Goal: Information Seeking & Learning: Check status

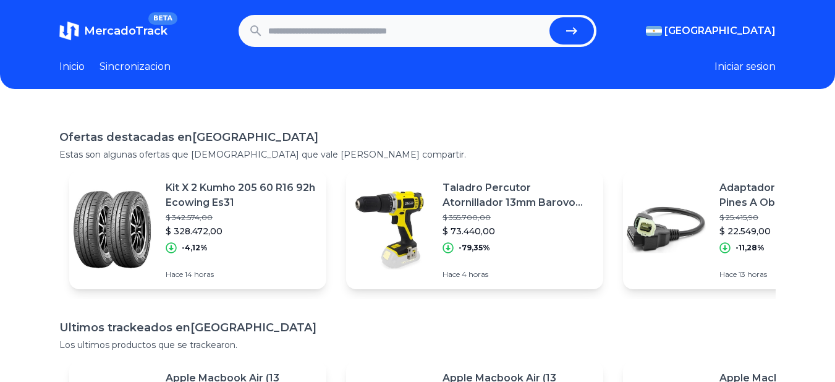
click at [304, 33] on input "text" at bounding box center [406, 30] width 277 height 27
type input "**********"
click at [549, 17] on button "submit" at bounding box center [571, 30] width 44 height 27
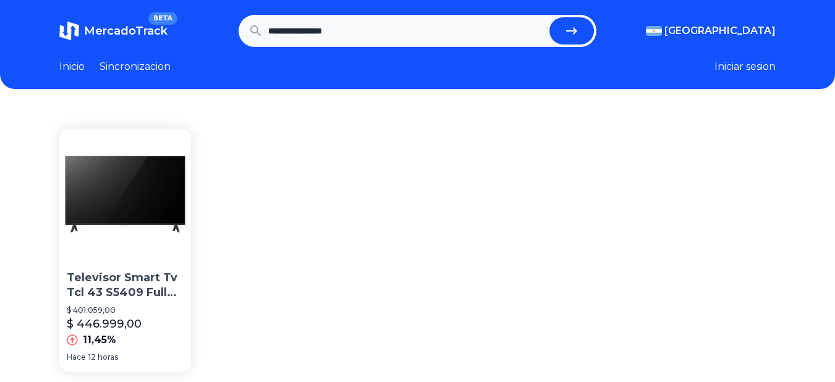
click at [346, 31] on input "**********" at bounding box center [406, 30] width 277 height 27
type input "**********"
click at [549, 17] on button "submit" at bounding box center [571, 30] width 44 height 27
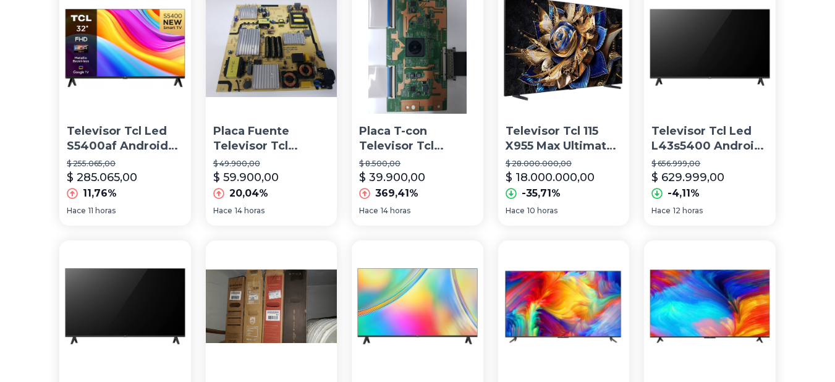
scroll to position [148, 0]
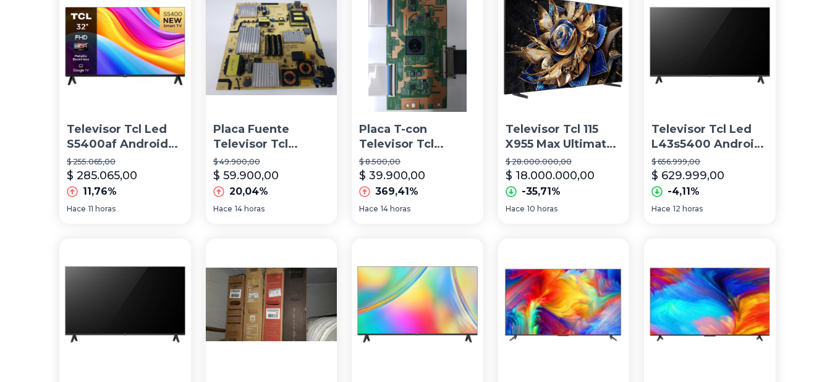
click at [715, 136] on p "Televisor Tcl Led L43s5400 Android Tv-rv" at bounding box center [709, 137] width 117 height 31
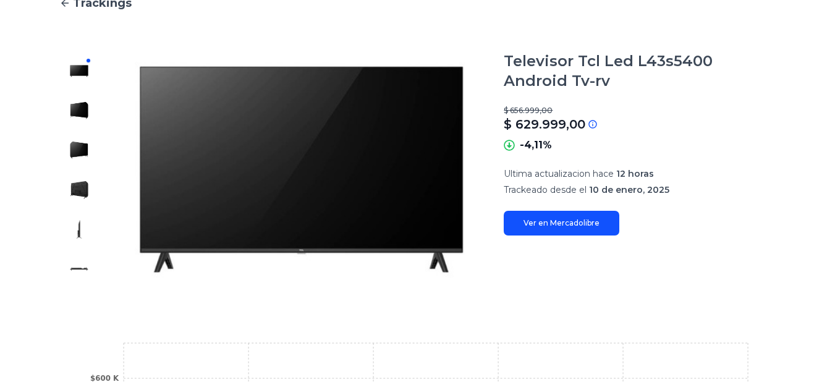
scroll to position [148, 0]
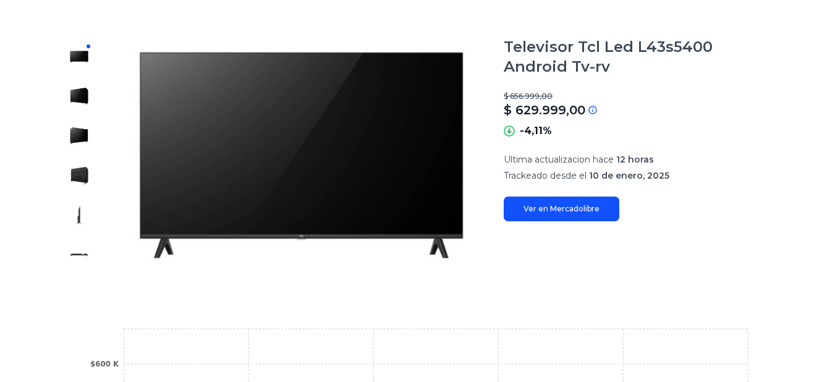
click at [84, 96] on img at bounding box center [79, 96] width 20 height 20
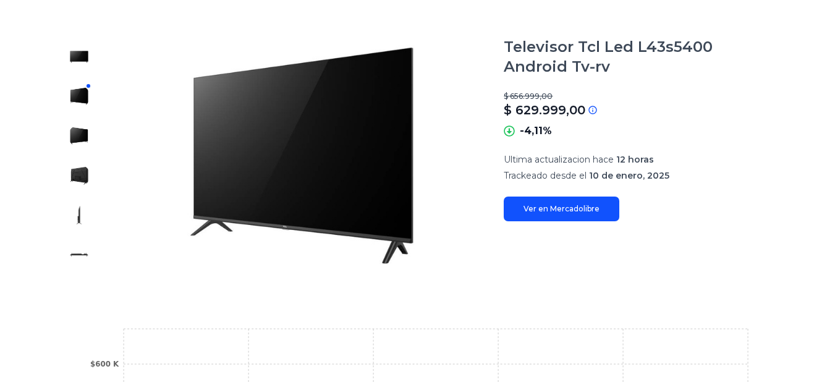
click at [81, 138] on img at bounding box center [79, 136] width 20 height 20
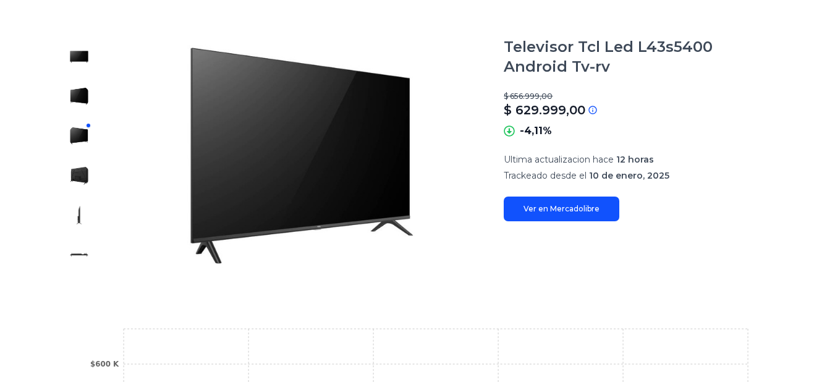
click at [75, 224] on img at bounding box center [79, 215] width 20 height 20
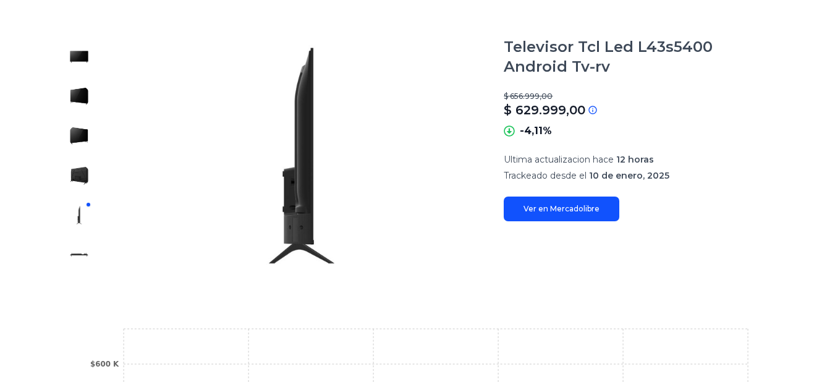
click at [74, 255] on img at bounding box center [79, 255] width 20 height 20
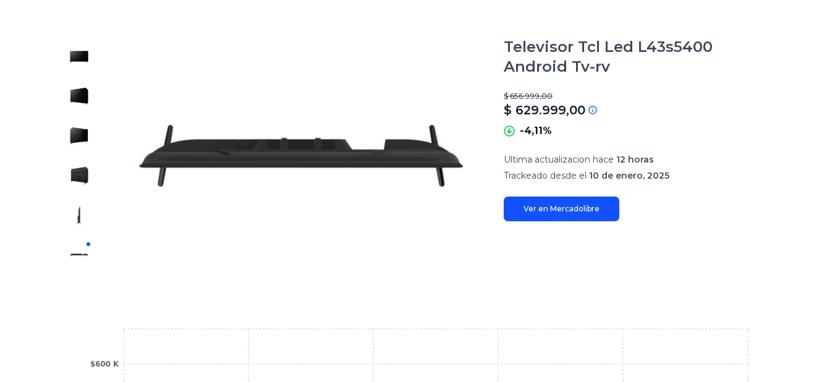
click at [74, 227] on div at bounding box center [79, 155] width 40 height 237
click at [78, 210] on img at bounding box center [79, 215] width 20 height 20
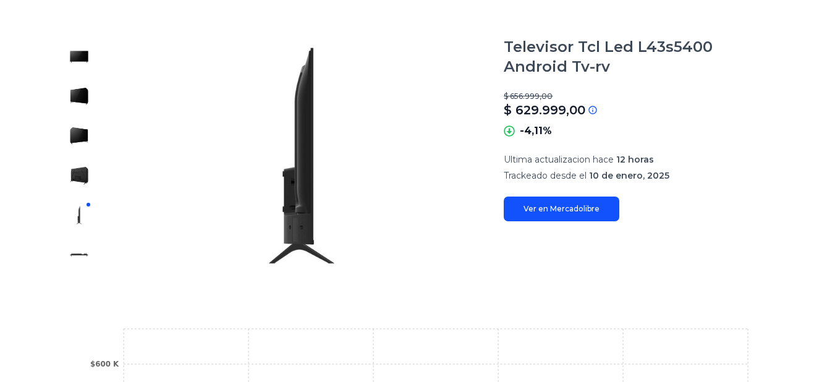
click at [538, 208] on link "Ver en Mercadolibre" at bounding box center [561, 208] width 116 height 25
